Goal: Task Accomplishment & Management: Use online tool/utility

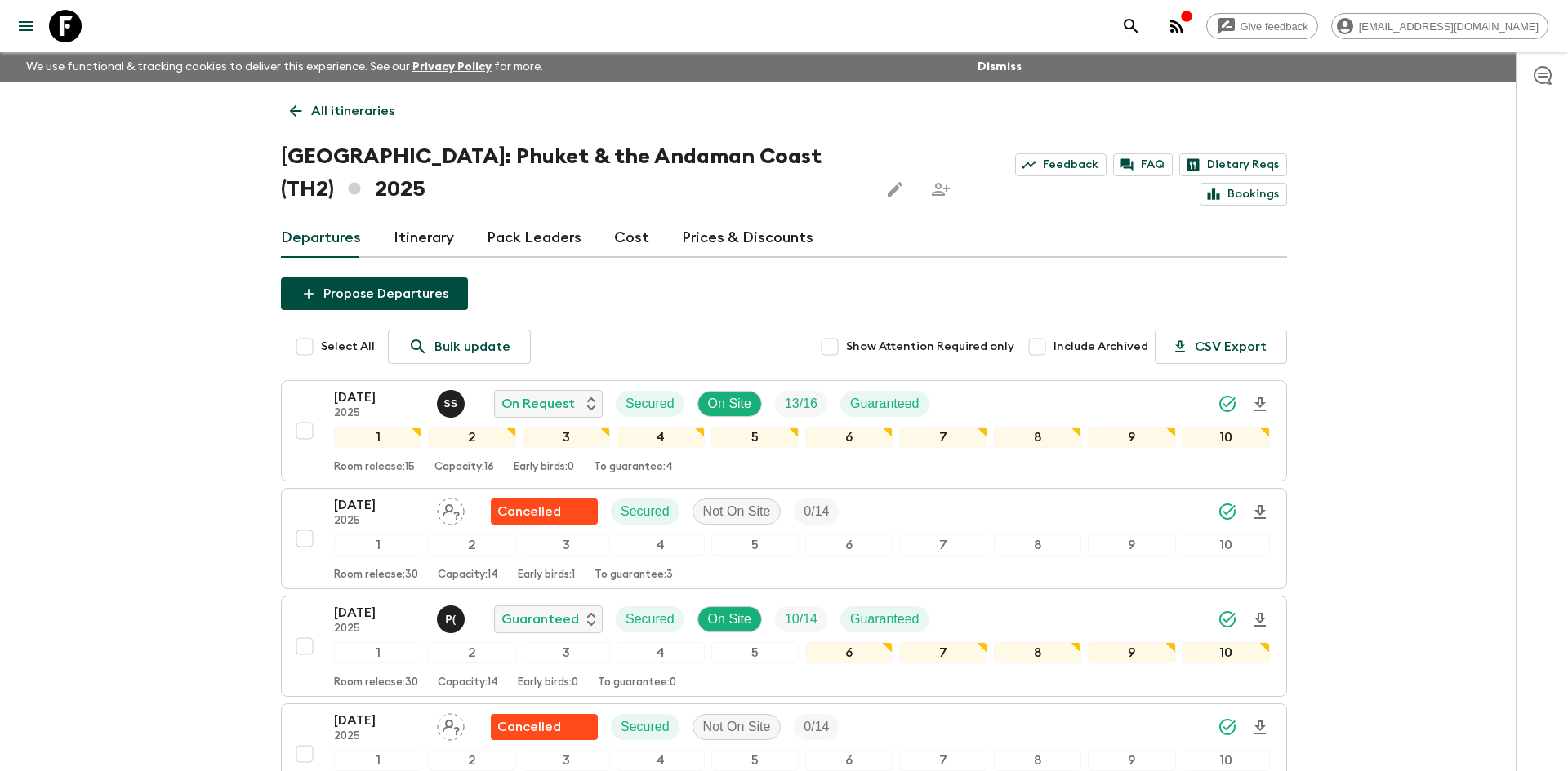
click at [322, 105] on p "All itineraries" at bounding box center [352, 111] width 83 height 20
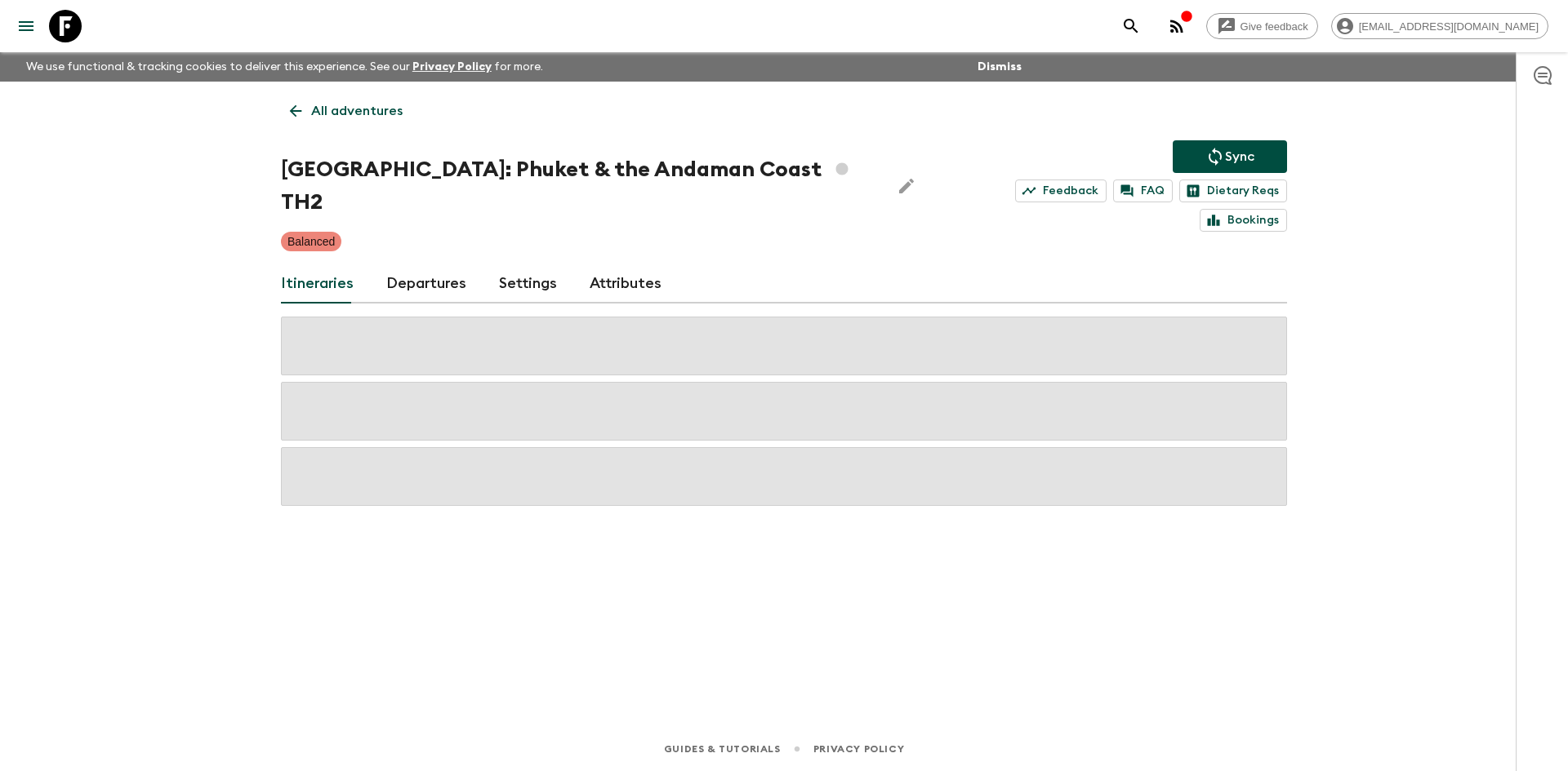
click at [322, 105] on p "All adventures" at bounding box center [356, 111] width 92 height 20
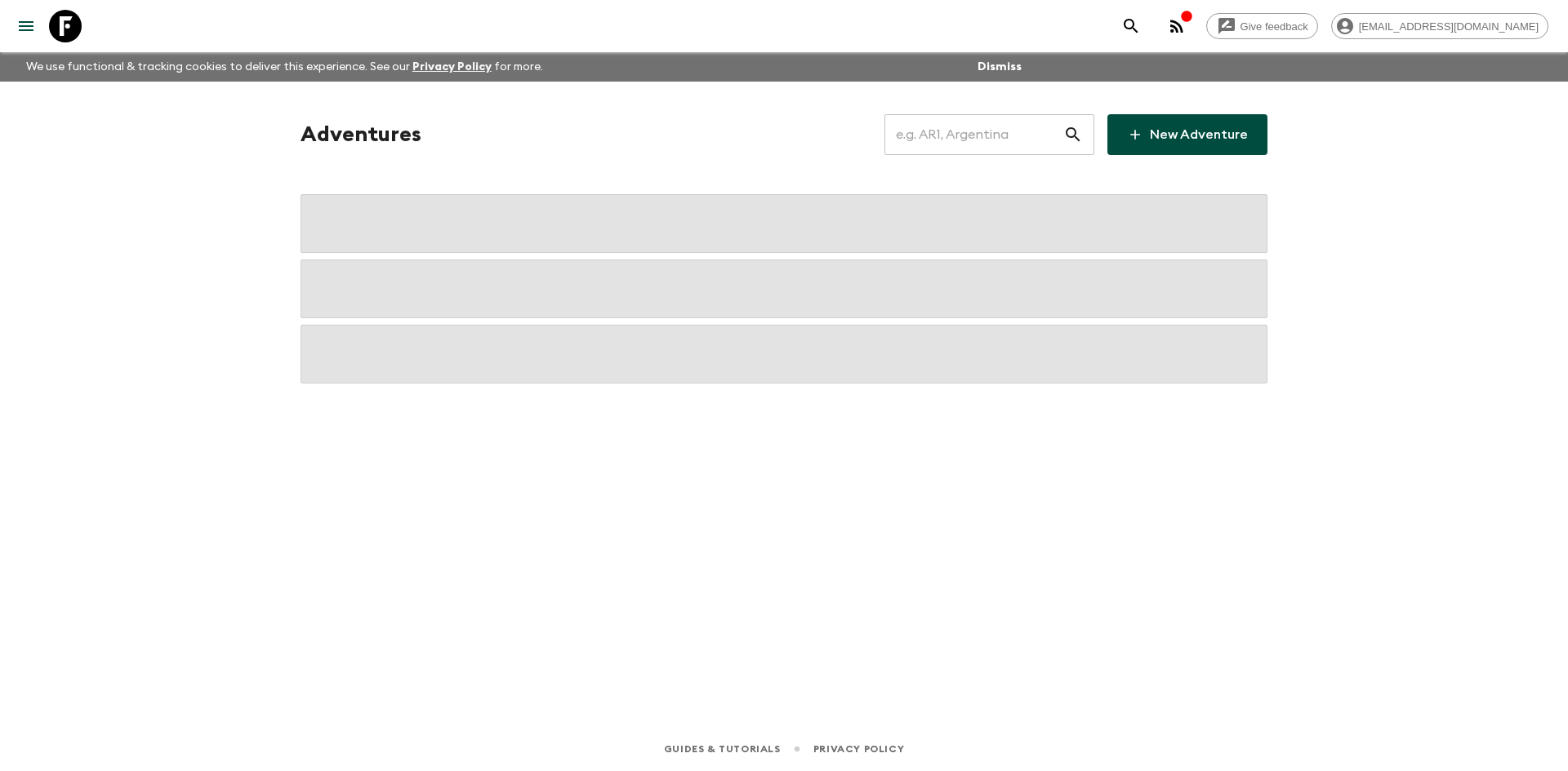
click at [976, 124] on input "text" at bounding box center [973, 134] width 179 height 45
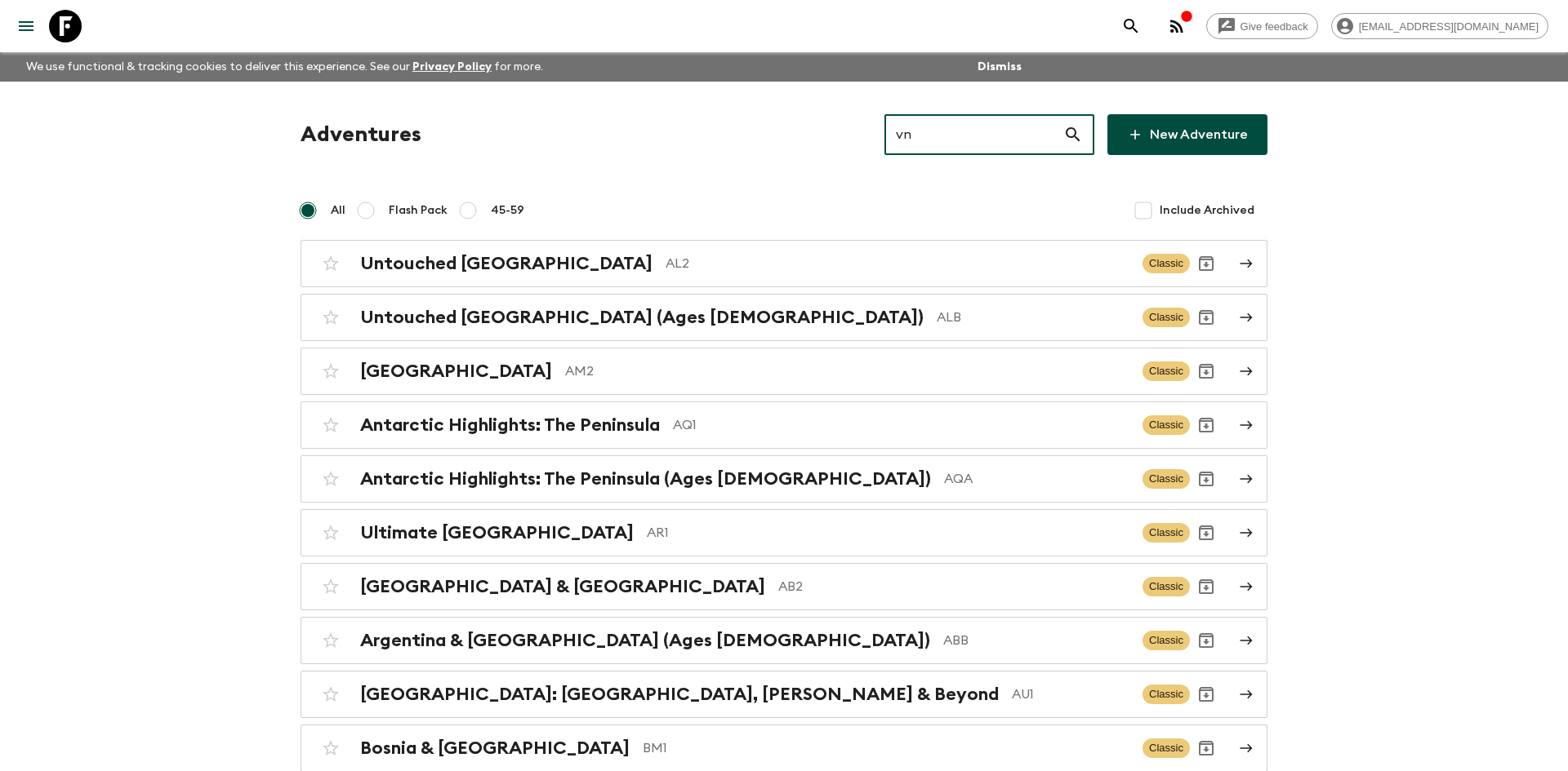
type input "vn1"
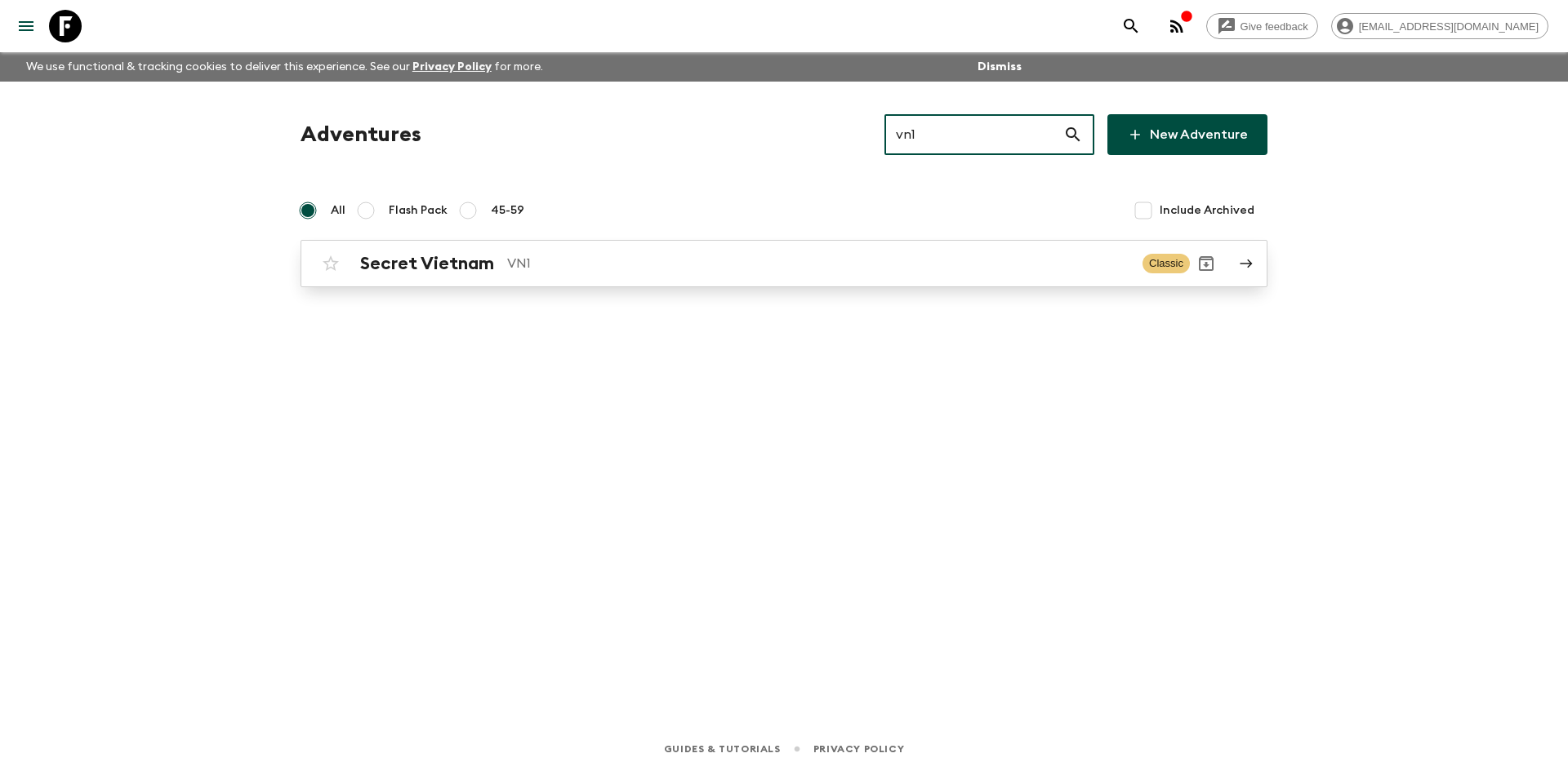
click at [543, 275] on div "Secret Vietnam VN1 Classic" at bounding box center [752, 263] width 875 height 32
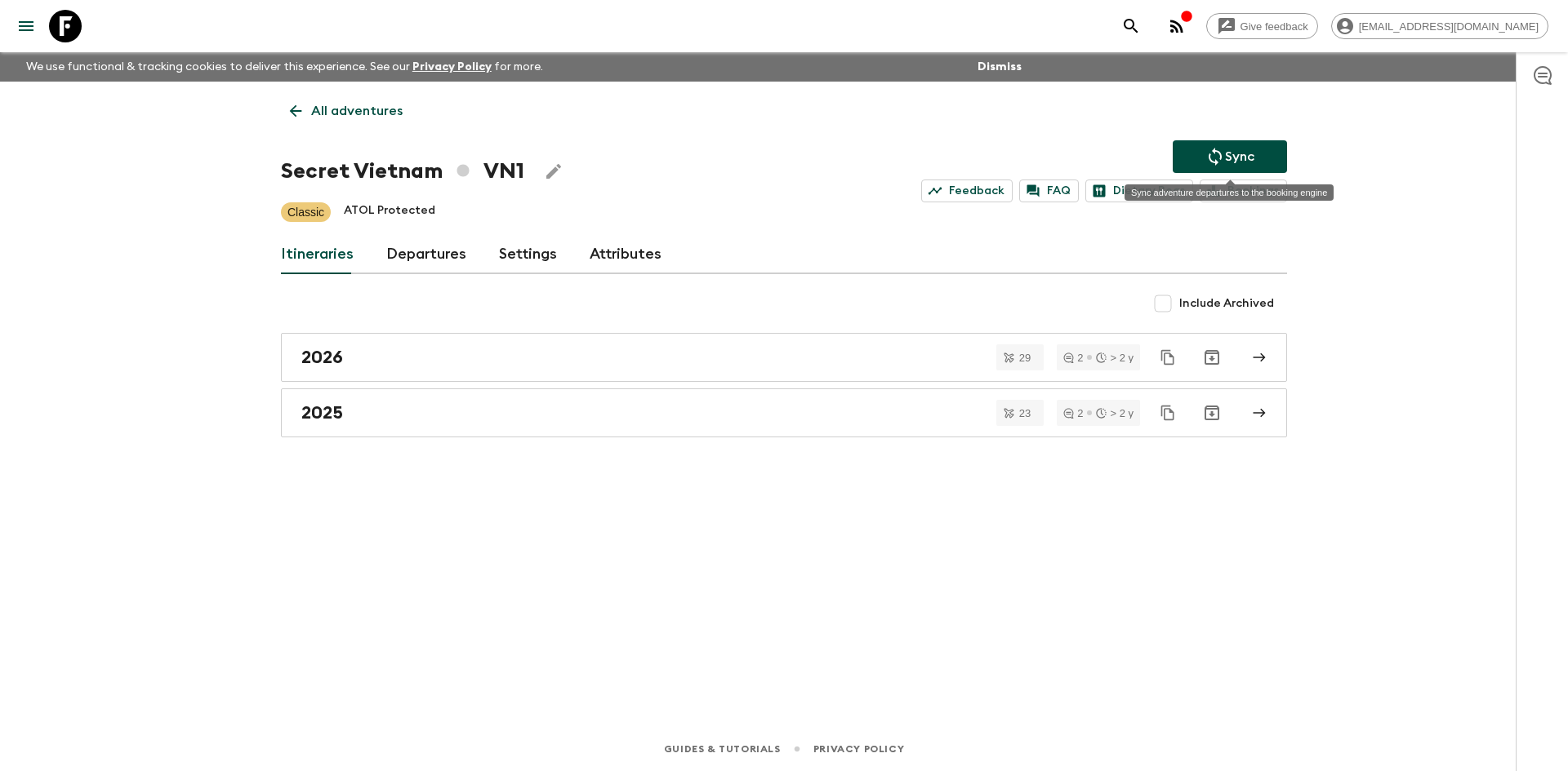
click at [1202, 152] on button "Sync" at bounding box center [1229, 156] width 115 height 32
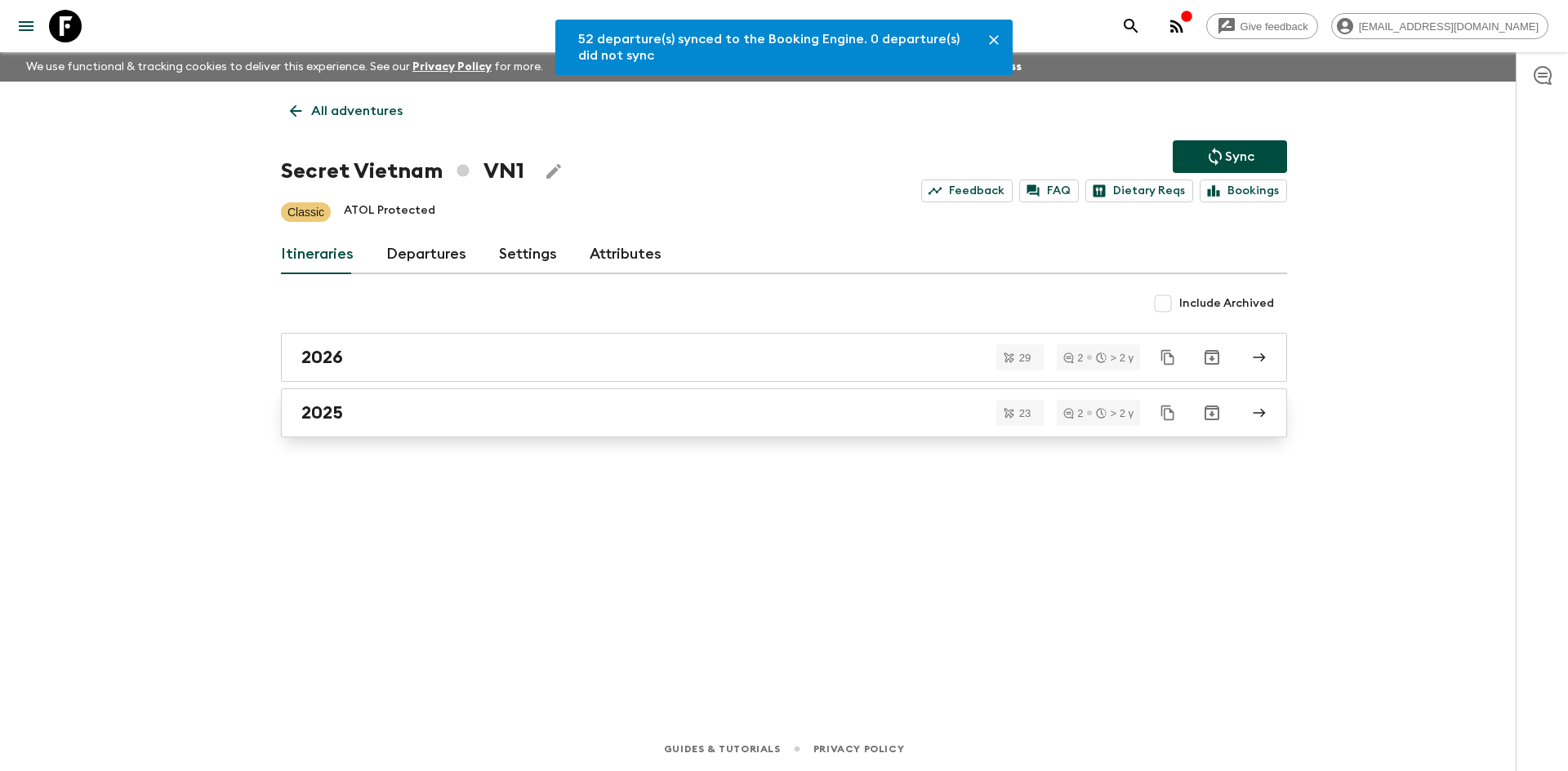
click at [596, 398] on link "2025" at bounding box center [784, 413] width 1006 height 49
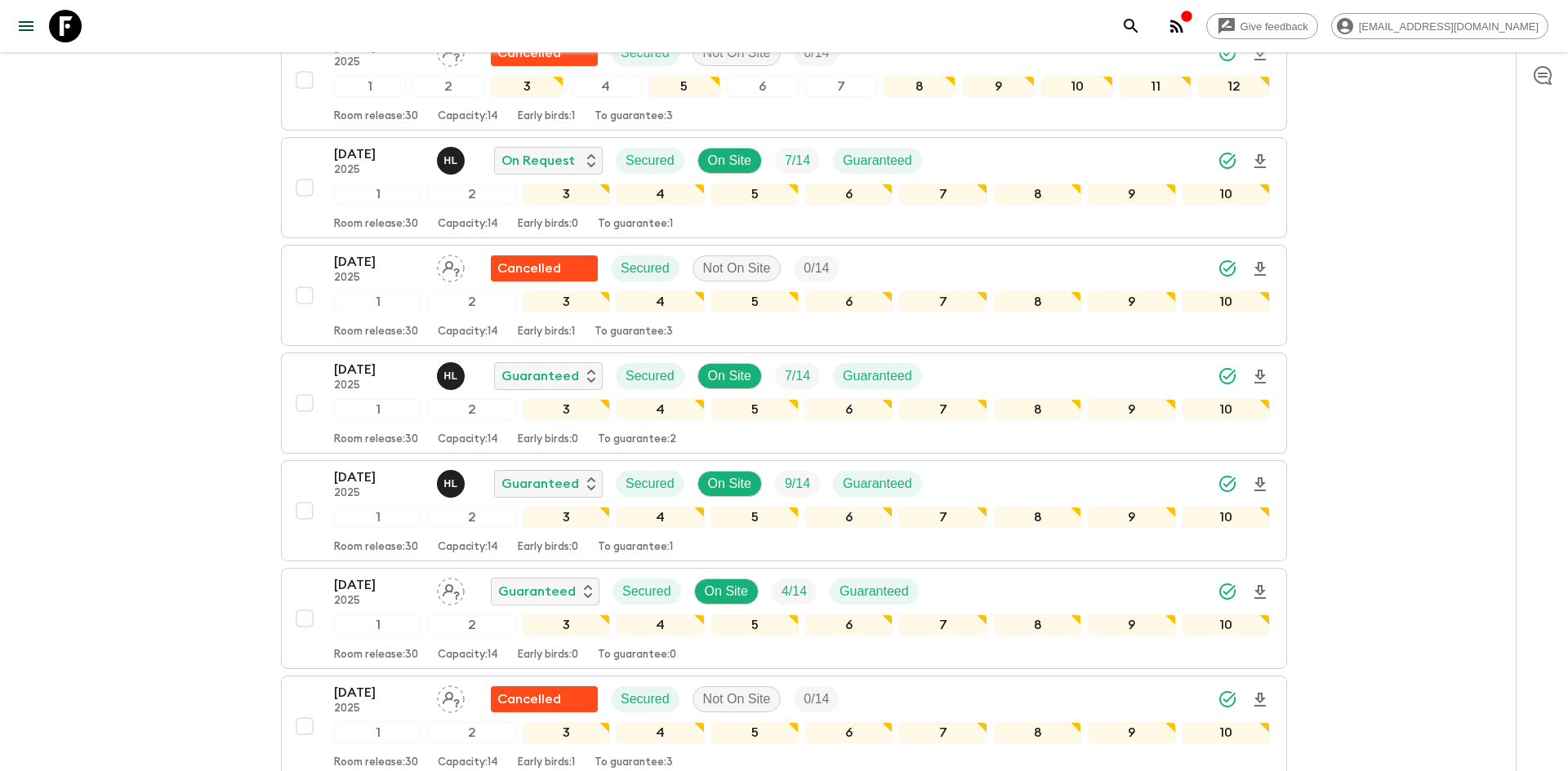
scroll to position [965, 0]
click at [1261, 371] on icon "Download Onboarding" at bounding box center [1260, 376] width 11 height 14
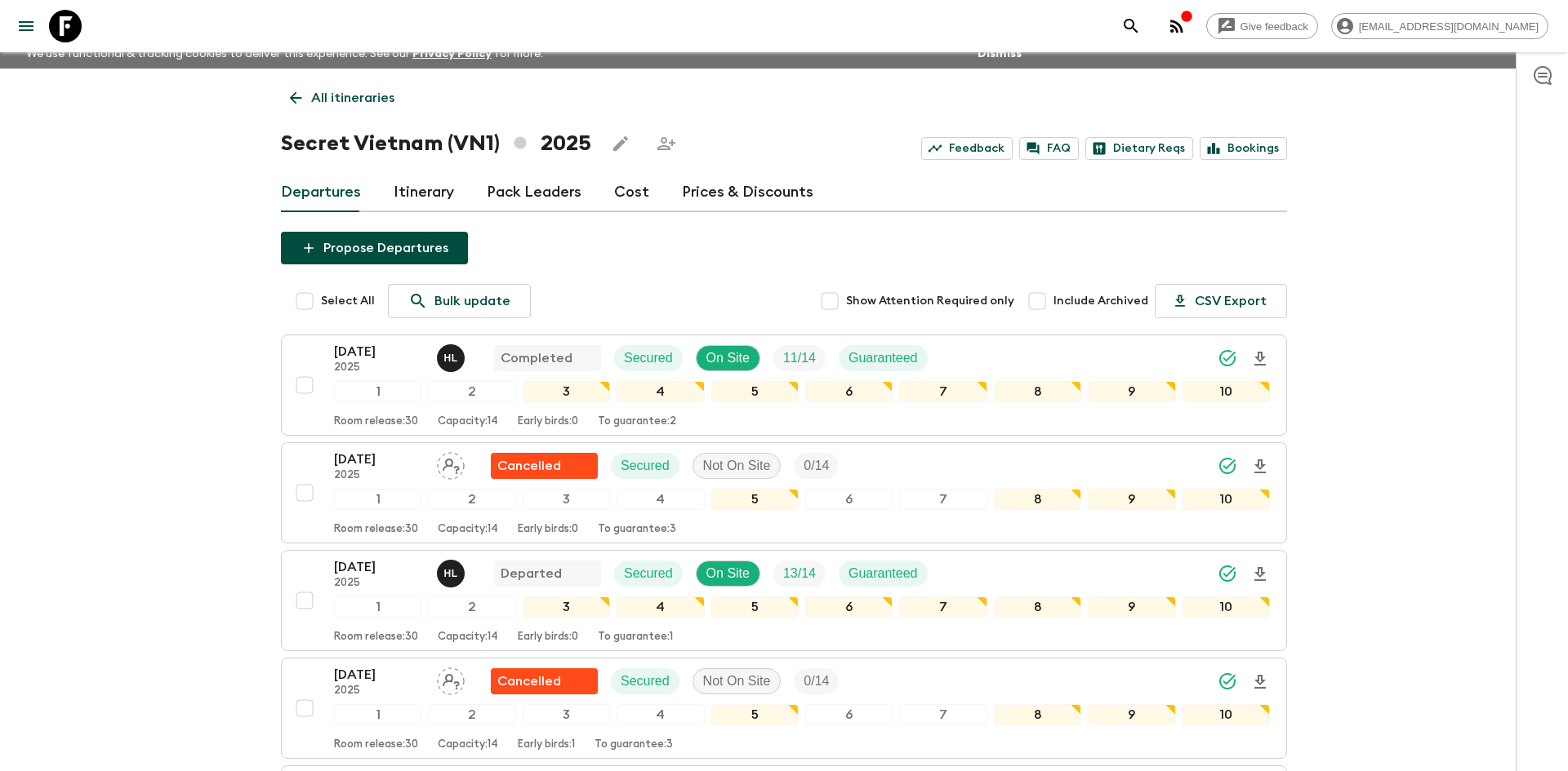
scroll to position [0, 0]
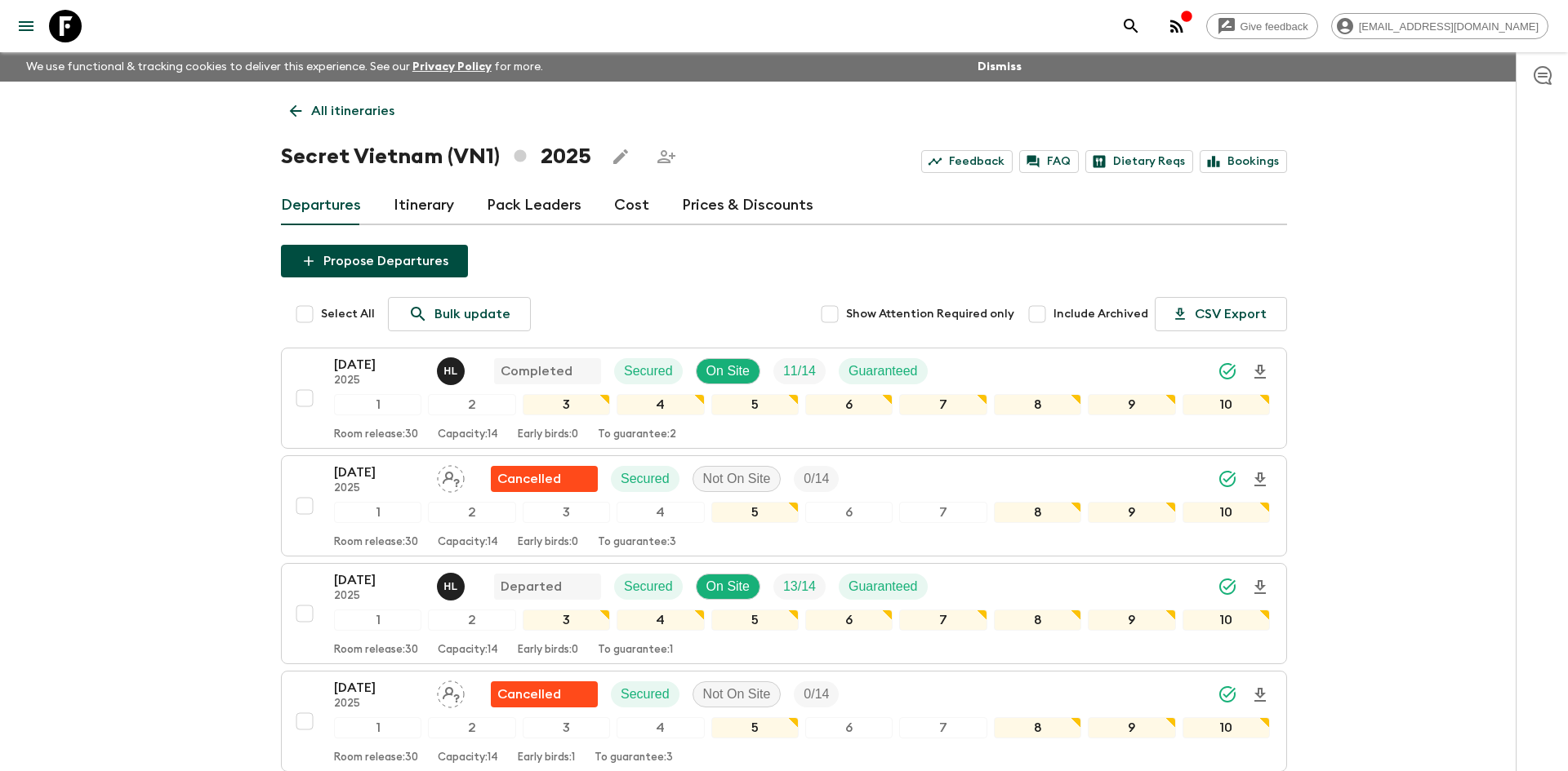
click at [311, 109] on p "All itineraries" at bounding box center [352, 111] width 83 height 20
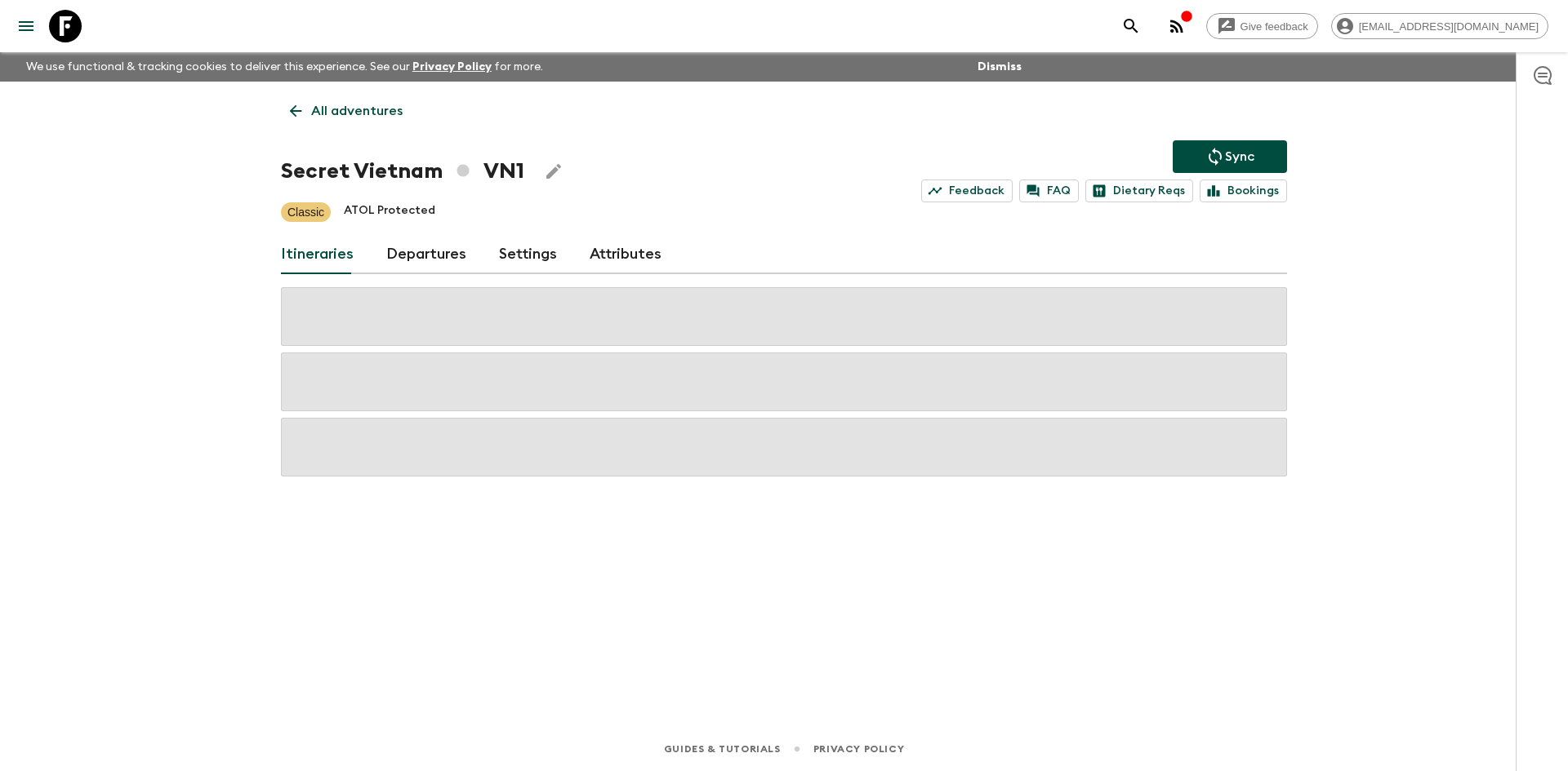
click at [328, 110] on p "All adventures" at bounding box center [356, 111] width 92 height 20
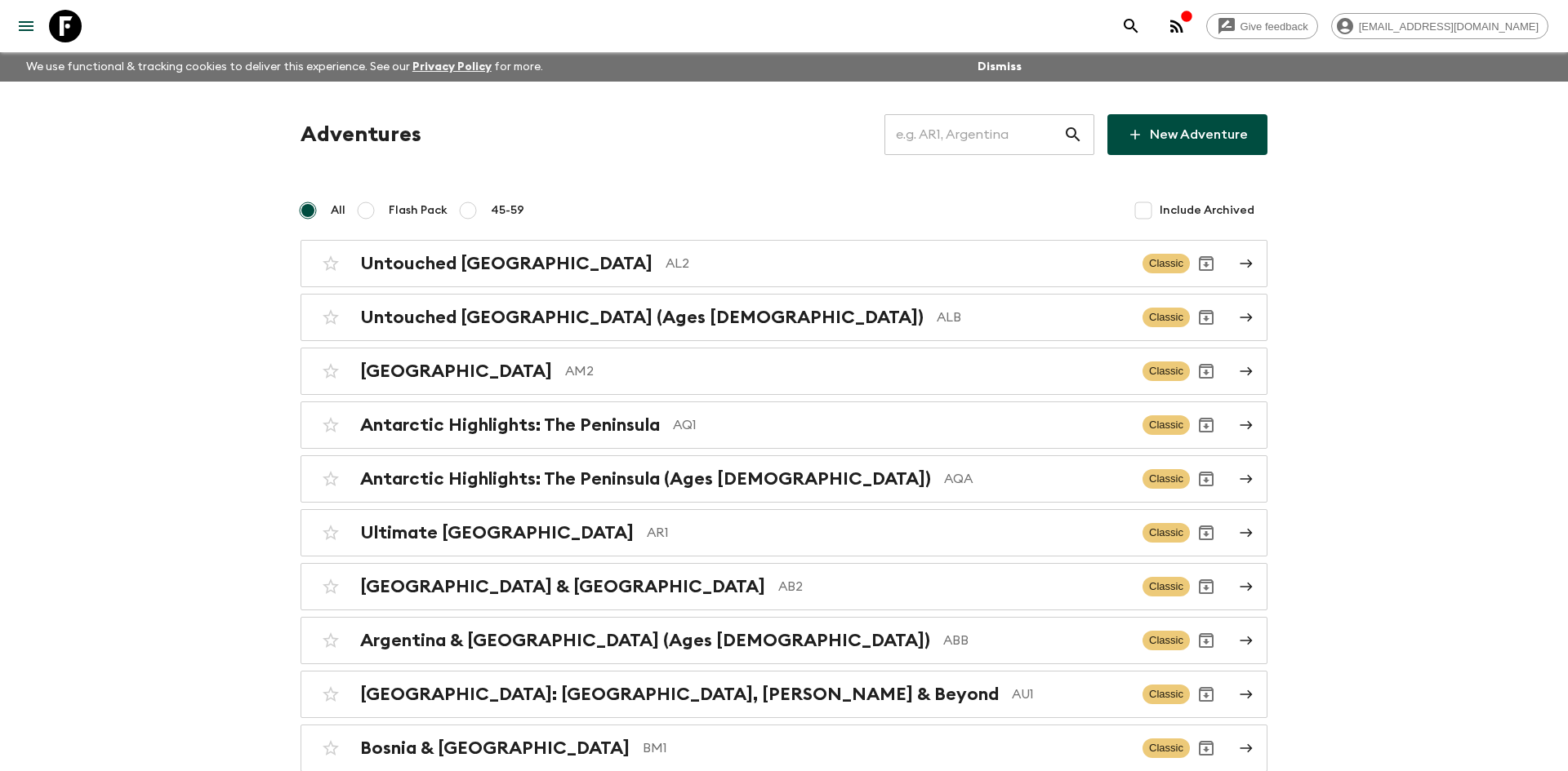
click at [977, 130] on input "text" at bounding box center [973, 134] width 179 height 45
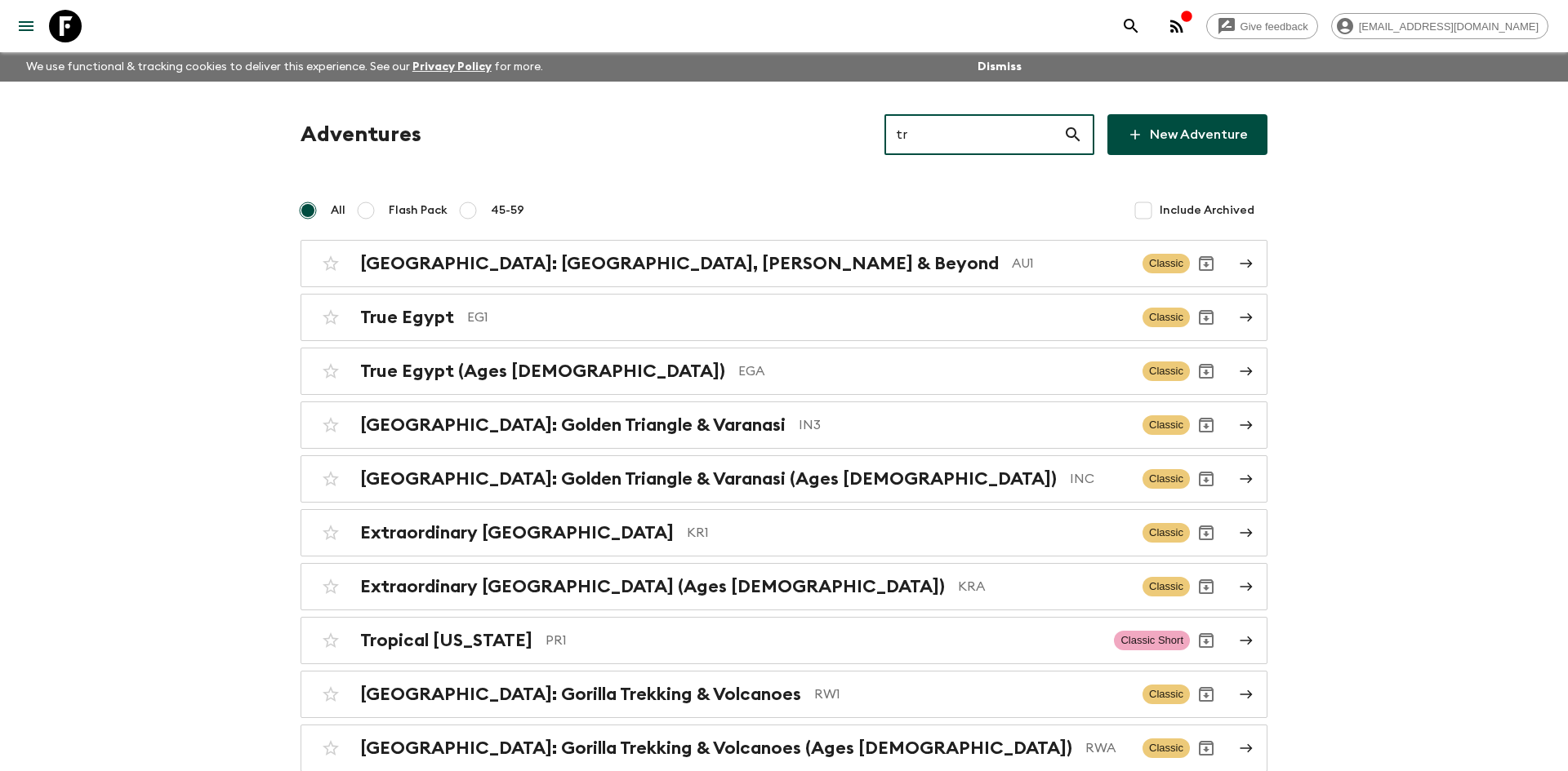
type input "tr2"
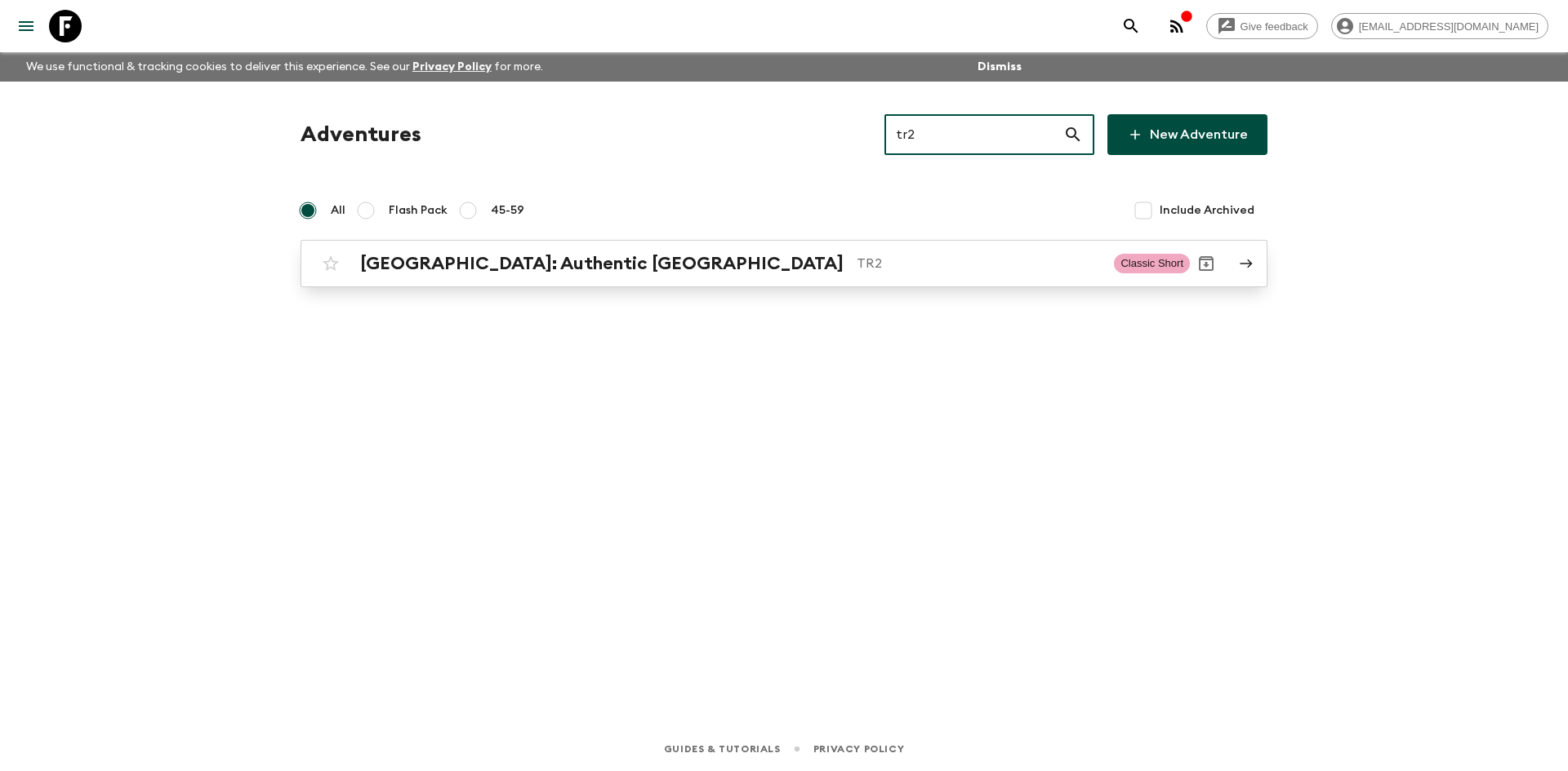
click at [495, 253] on h2 "[GEOGRAPHIC_DATA]: Authentic [GEOGRAPHIC_DATA]" at bounding box center [602, 263] width 483 height 21
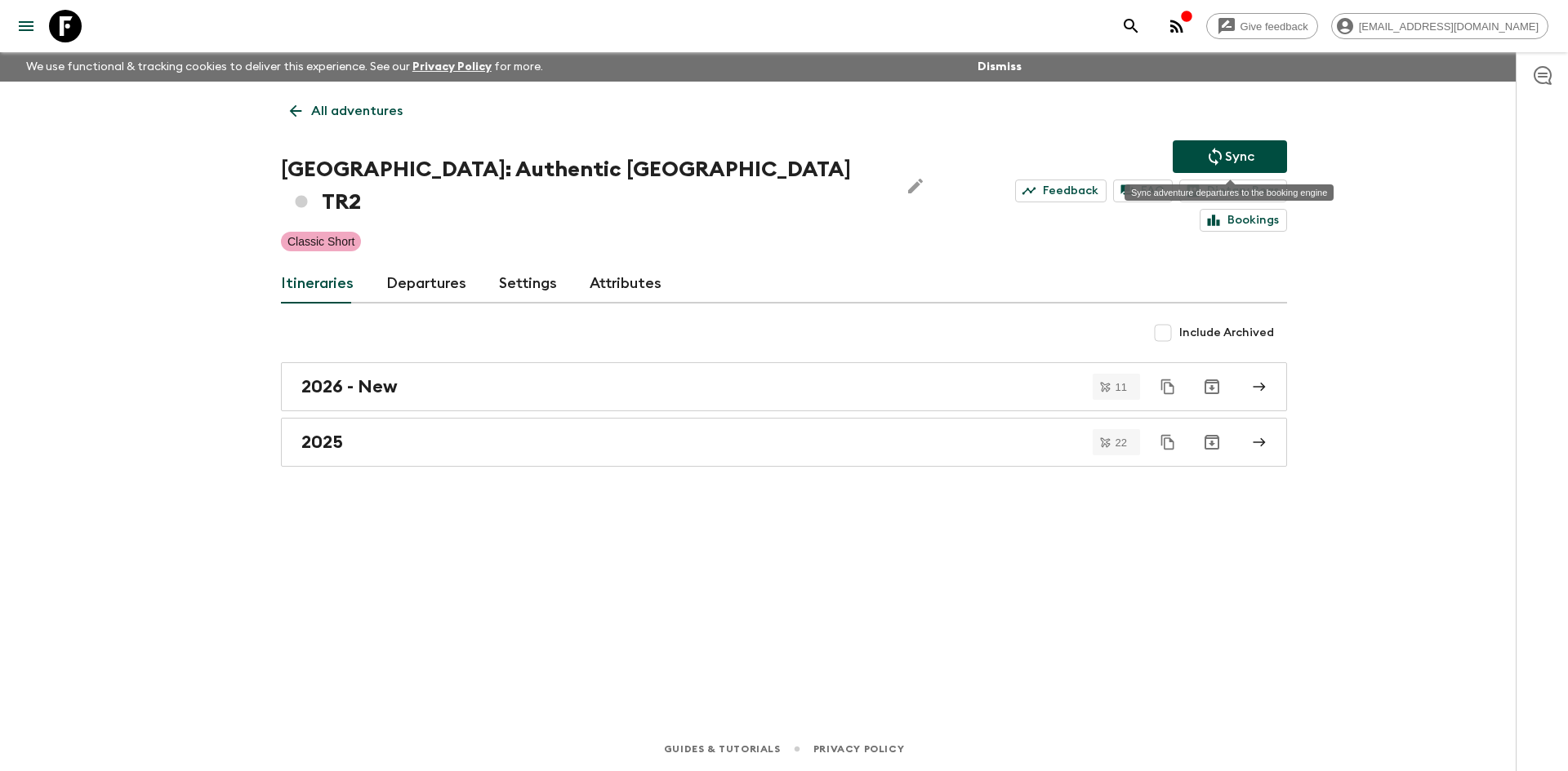
click at [1238, 155] on p "Sync" at bounding box center [1239, 156] width 29 height 20
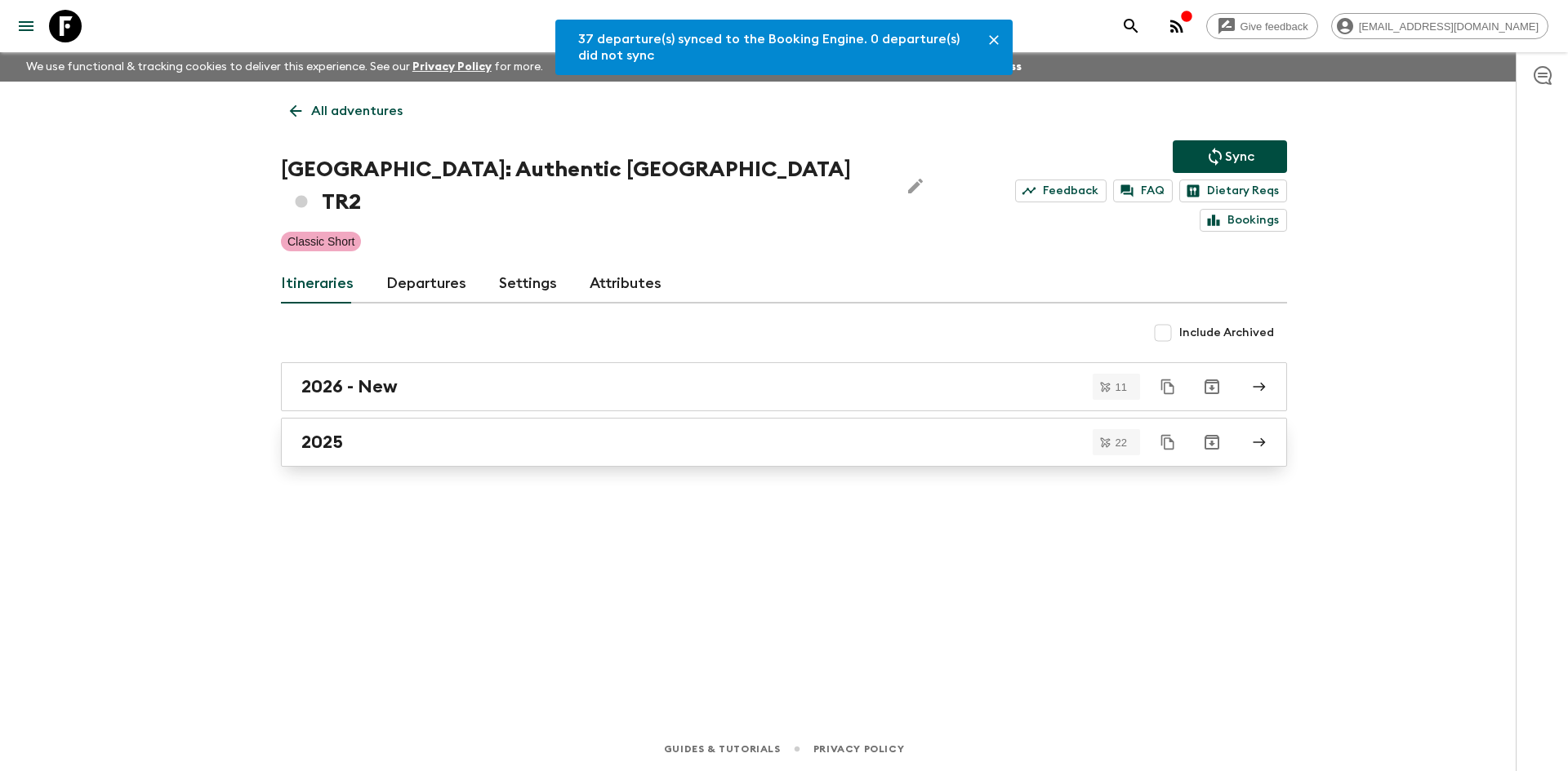
click at [340, 428] on link "2025" at bounding box center [784, 442] width 1006 height 49
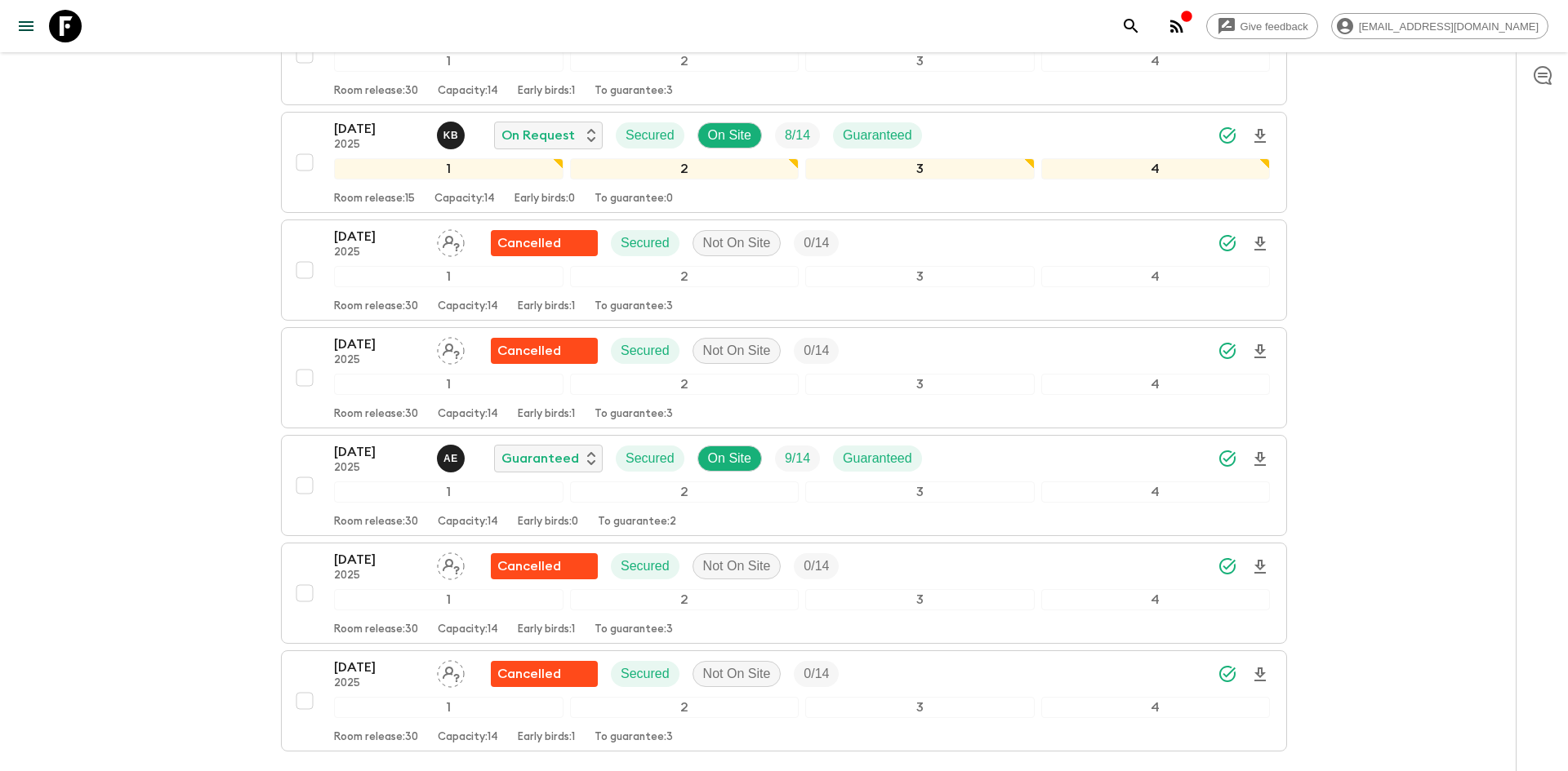
scroll to position [2089, 0]
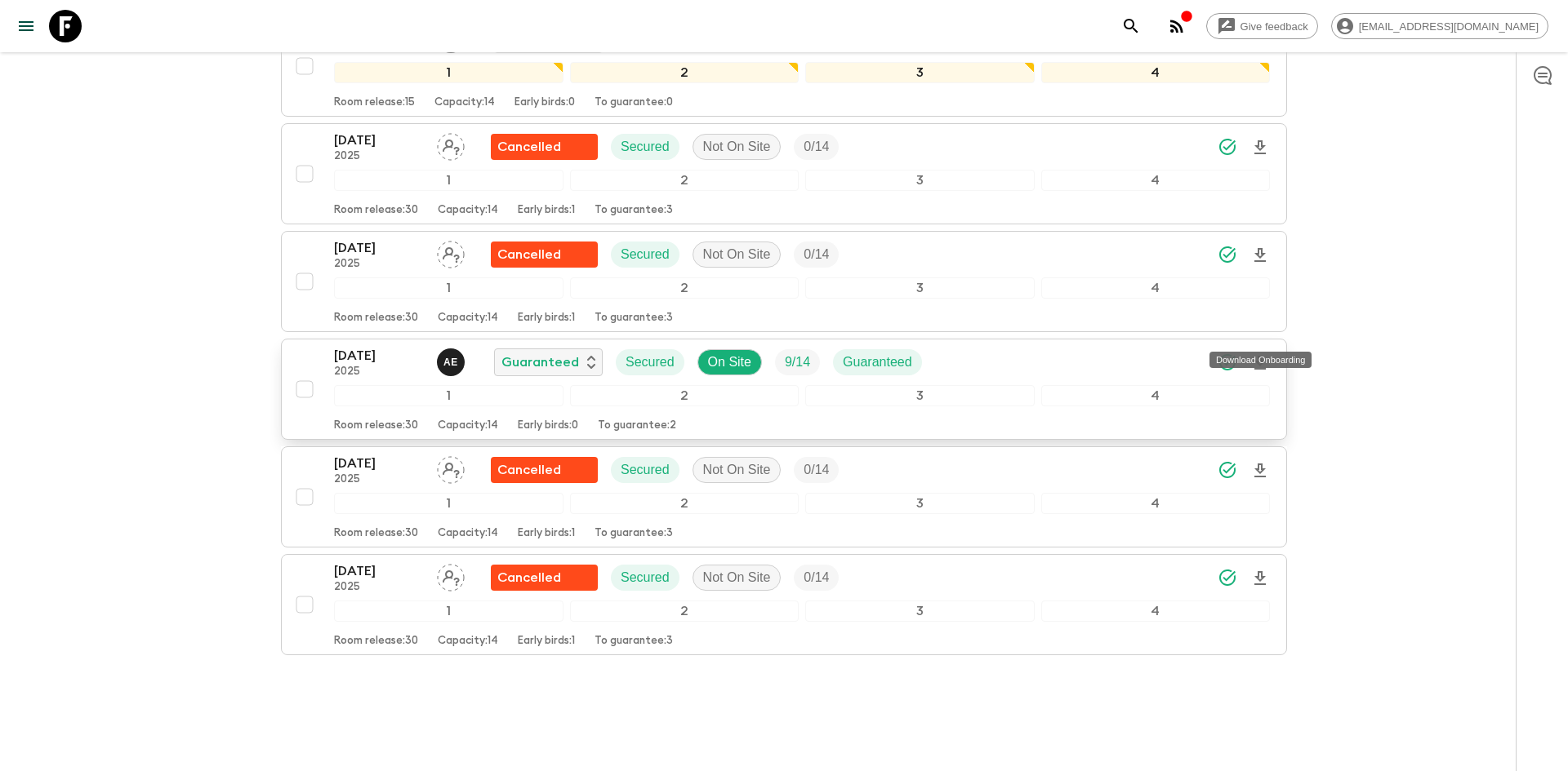
click at [1265, 353] on icon "Download Onboarding" at bounding box center [1259, 363] width 20 height 20
